Goal: Task Accomplishment & Management: Use online tool/utility

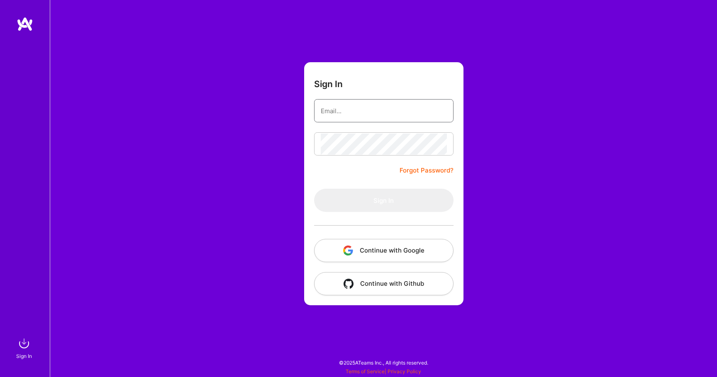
type input "[EMAIL_ADDRESS][DOMAIN_NAME]"
click at [246, 111] on div "Sign In [EMAIL_ADDRESS][DOMAIN_NAME] Forgot Password? Sign In Continue with Goo…" at bounding box center [383, 188] width 667 height 377
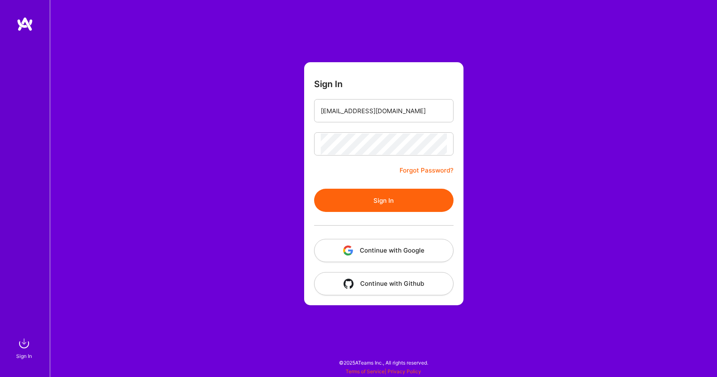
click at [409, 205] on button "Sign In" at bounding box center [383, 200] width 139 height 23
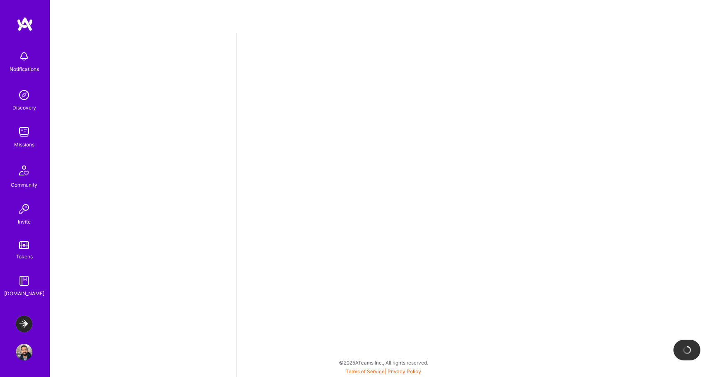
select select "US"
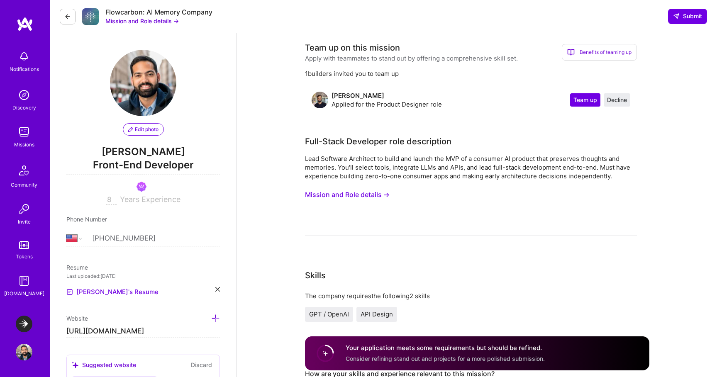
click at [30, 326] on img at bounding box center [24, 324] width 17 height 17
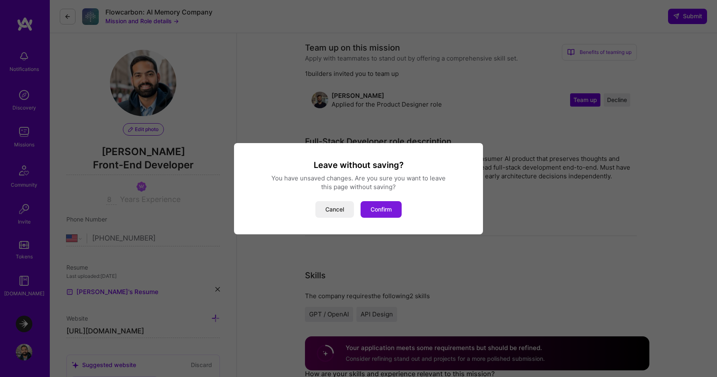
click at [383, 208] on button "Confirm" at bounding box center [381, 209] width 41 height 17
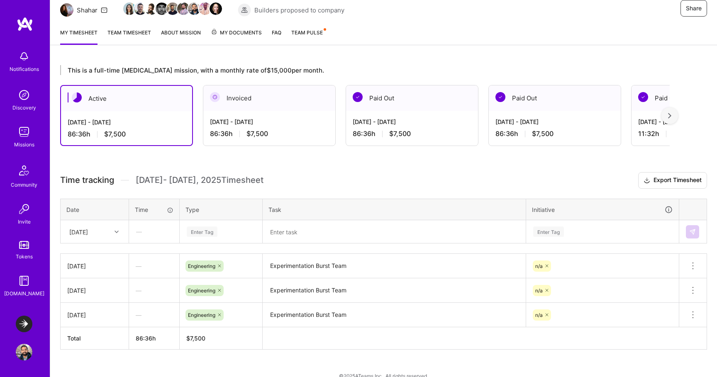
scroll to position [100, 0]
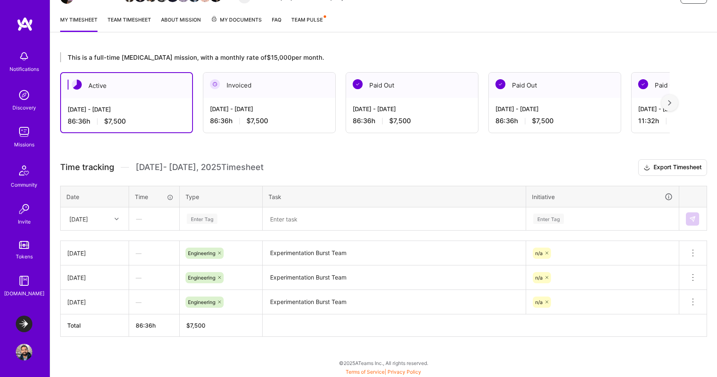
click at [120, 223] on div at bounding box center [117, 219] width 13 height 11
click at [100, 318] on div "[DATE]" at bounding box center [94, 319] width 67 height 15
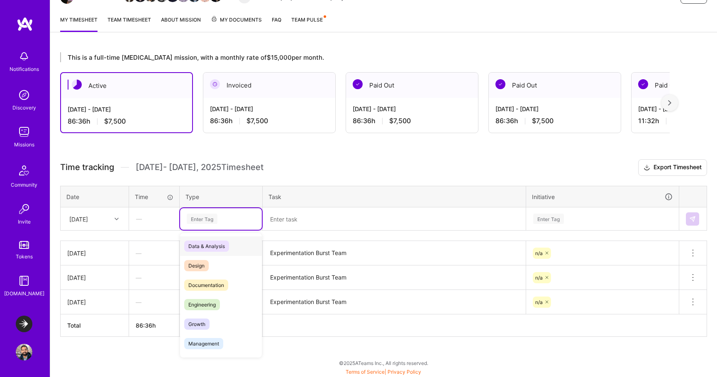
click at [250, 212] on div "Enter Tag" at bounding box center [221, 219] width 82 height 22
click at [217, 299] on span "Engineering" at bounding box center [202, 304] width 36 height 11
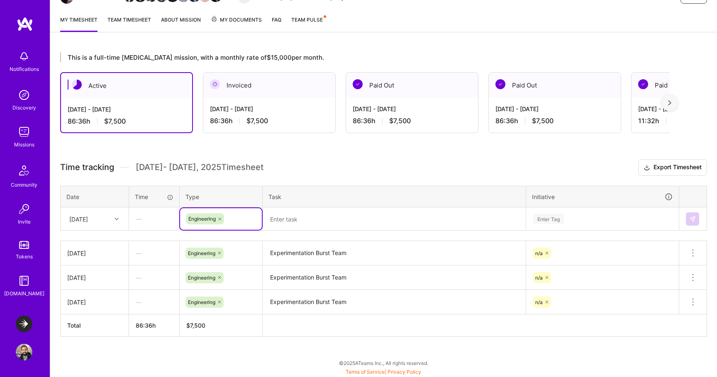
click at [279, 252] on textarea "Experimentation Burst Team" at bounding box center [394, 253] width 261 height 23
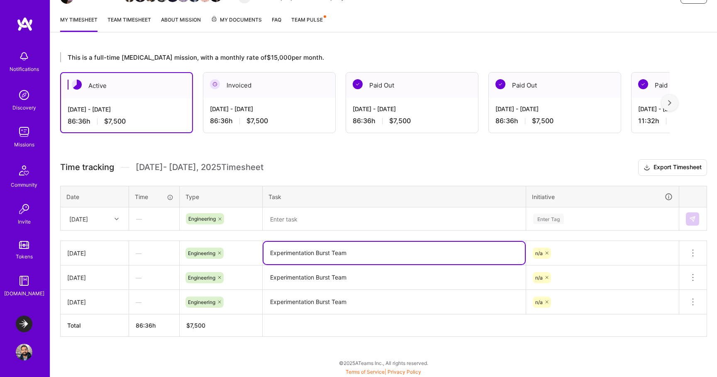
drag, startPoint x: 279, startPoint y: 252, endPoint x: 343, endPoint y: 252, distance: 63.5
click at [343, 252] on textarea "Experimentation Burst Team" at bounding box center [394, 253] width 261 height 22
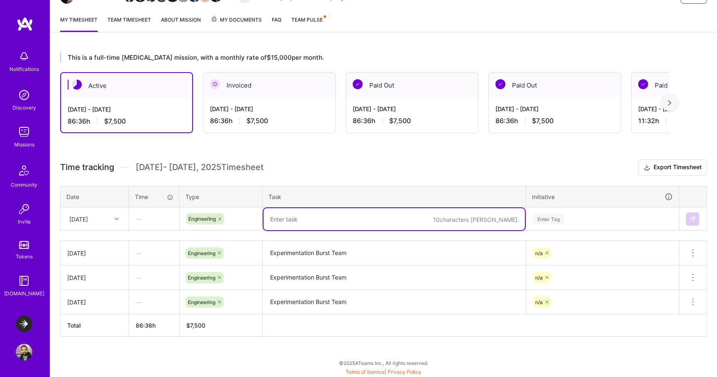
click at [327, 216] on textarea at bounding box center [394, 219] width 261 height 22
paste textarea "Experimentation Burst Team"
type textarea "Experimentation Burst Team"
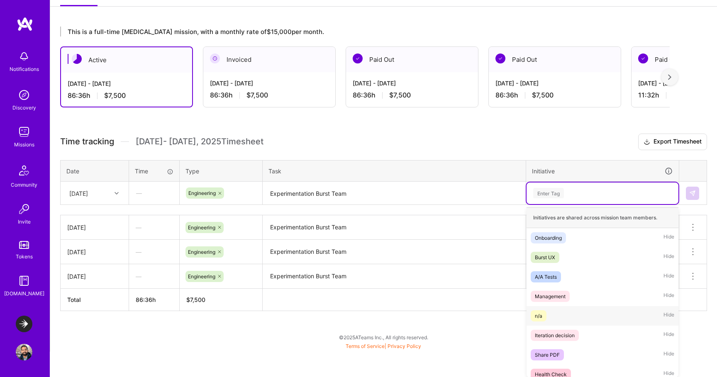
click at [543, 310] on div "n/a Hide" at bounding box center [603, 316] width 152 height 20
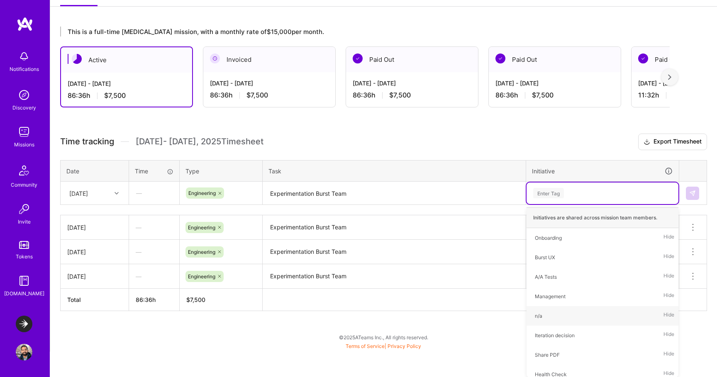
scroll to position [100, 0]
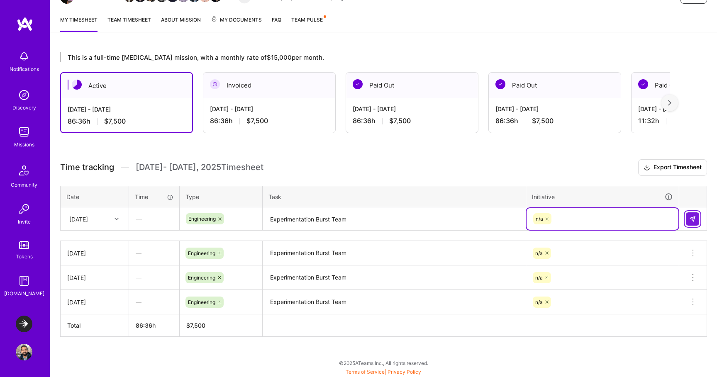
click at [696, 215] on button at bounding box center [692, 219] width 13 height 13
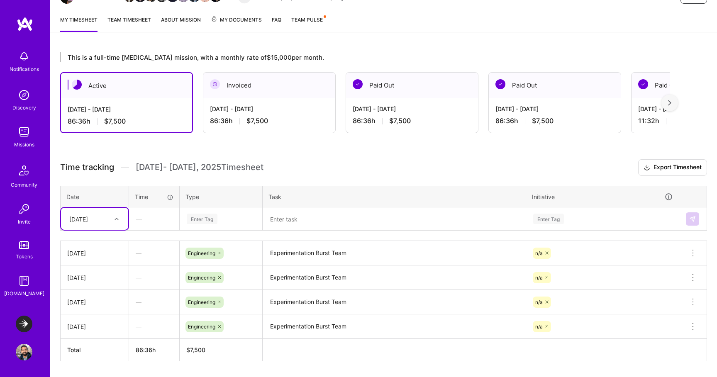
click at [94, 223] on div "[DATE]" at bounding box center [88, 219] width 46 height 14
click at [85, 317] on div "[DATE]" at bounding box center [94, 319] width 67 height 15
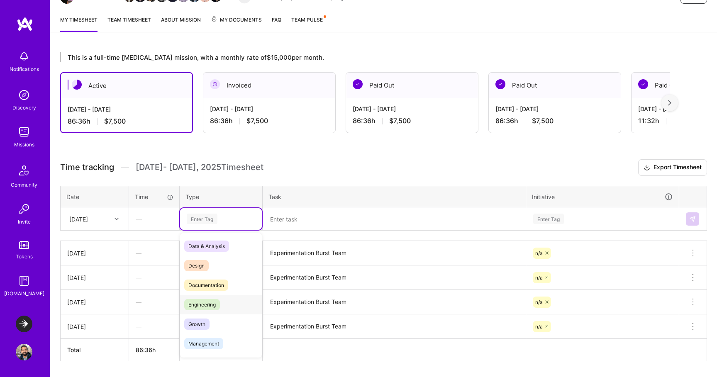
click at [196, 303] on span "Engineering" at bounding box center [202, 304] width 36 height 11
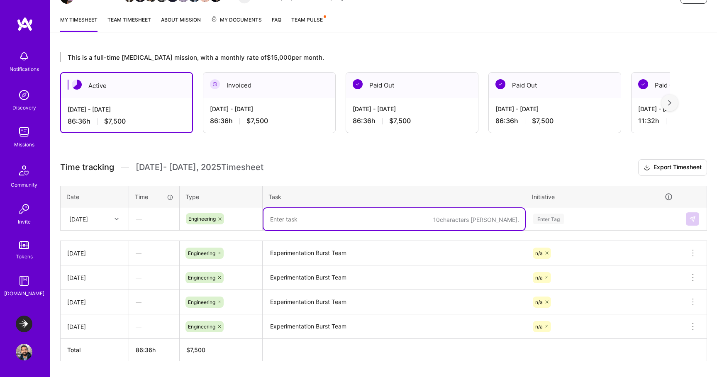
paste textarea "Experimentation Burst Team"
type textarea "Experimentation Burst Team"
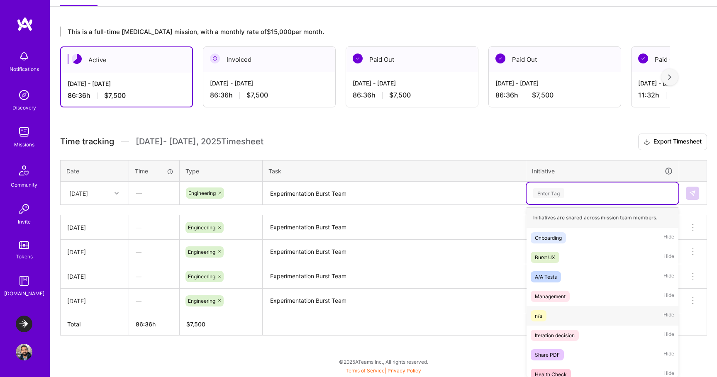
click at [538, 317] on div "n/a" at bounding box center [538, 316] width 7 height 9
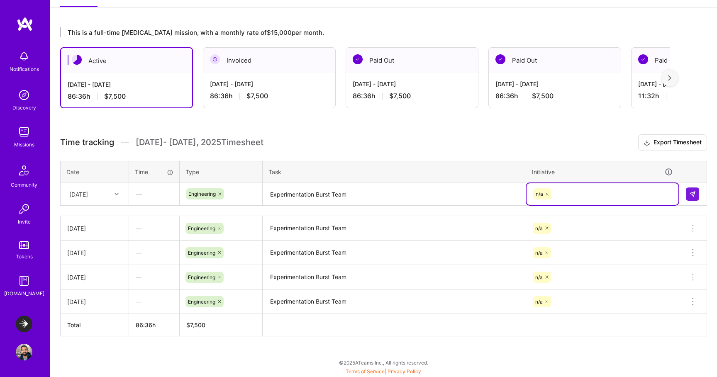
scroll to position [125, 0]
click at [693, 195] on img at bounding box center [692, 194] width 7 height 7
